Goal: Information Seeking & Learning: Learn about a topic

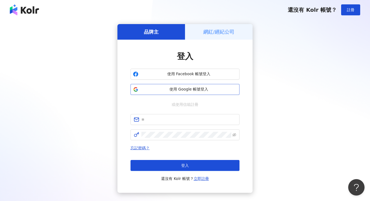
click at [166, 85] on button "使用 Google 帳號登入" at bounding box center [185, 89] width 109 height 11
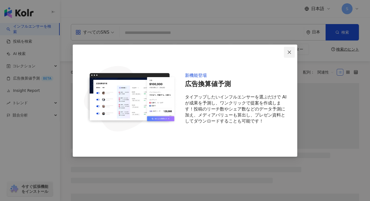
click at [290, 50] on icon "close" at bounding box center [290, 52] width 4 height 4
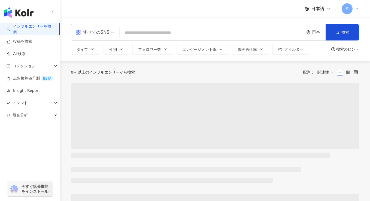
click at [246, 28] on input "search" at bounding box center [212, 33] width 180 height 10
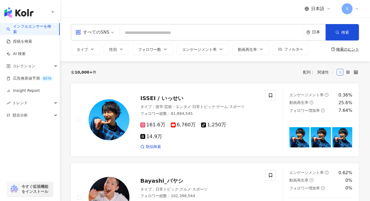
type input "*"
type input "*****"
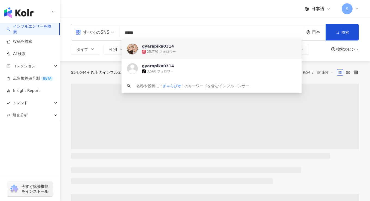
click at [185, 51] on div "25,779 フォロワー" at bounding box center [219, 51] width 154 height 5
